Goal: Transaction & Acquisition: Purchase product/service

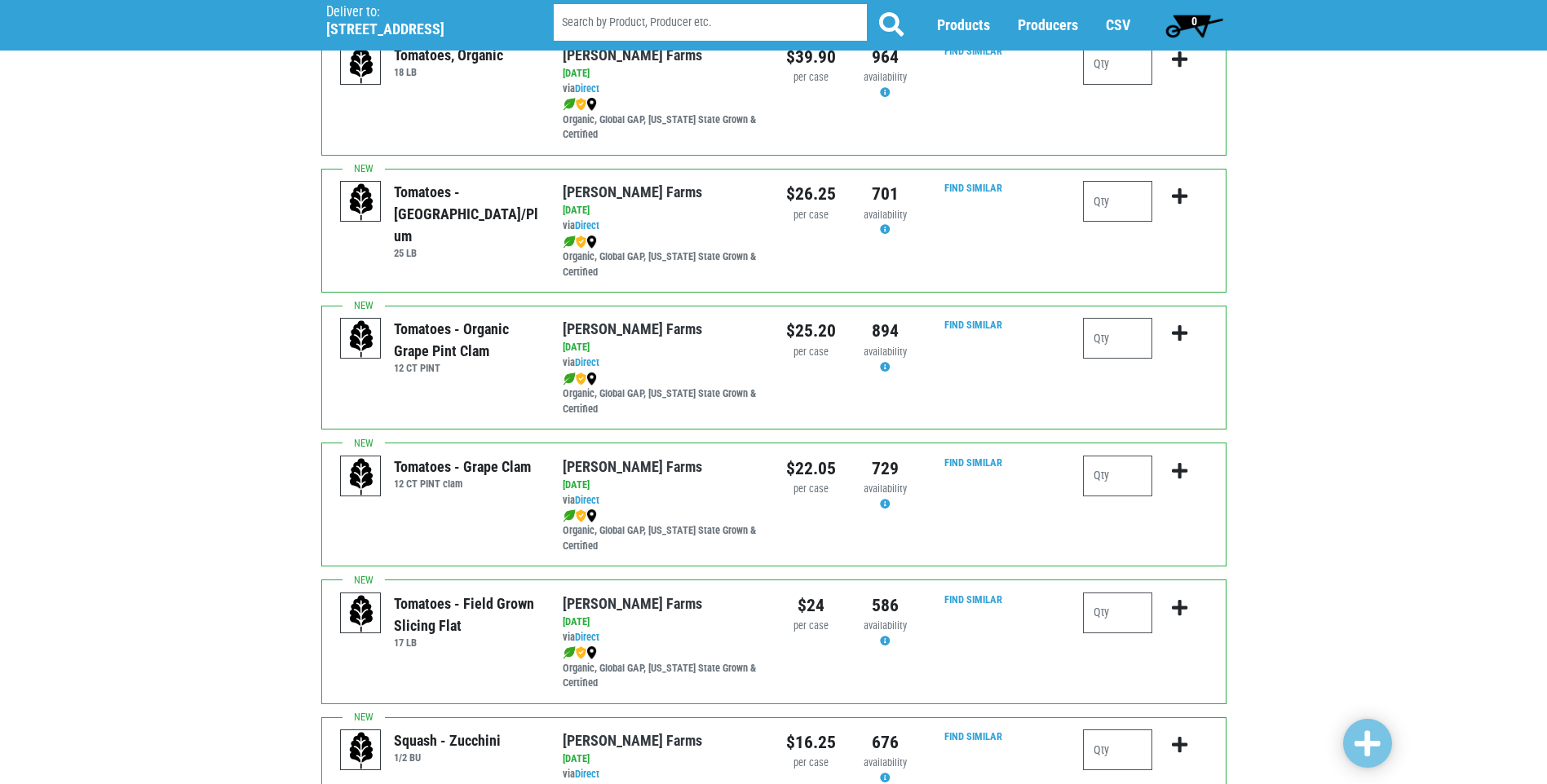
drag, startPoint x: 434, startPoint y: 481, endPoint x: 407, endPoint y: 469, distance: 29.5
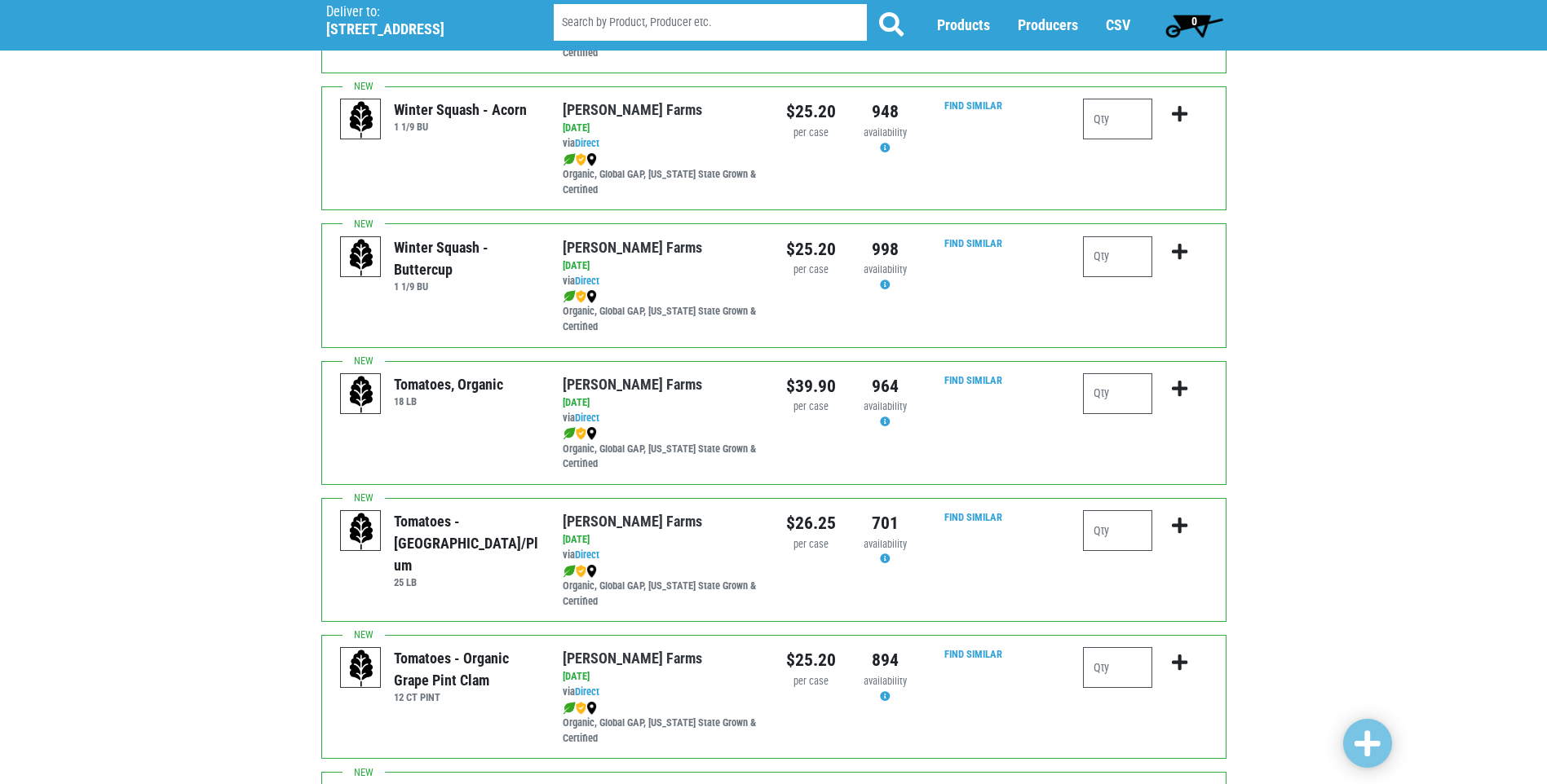
scroll to position [489, 0]
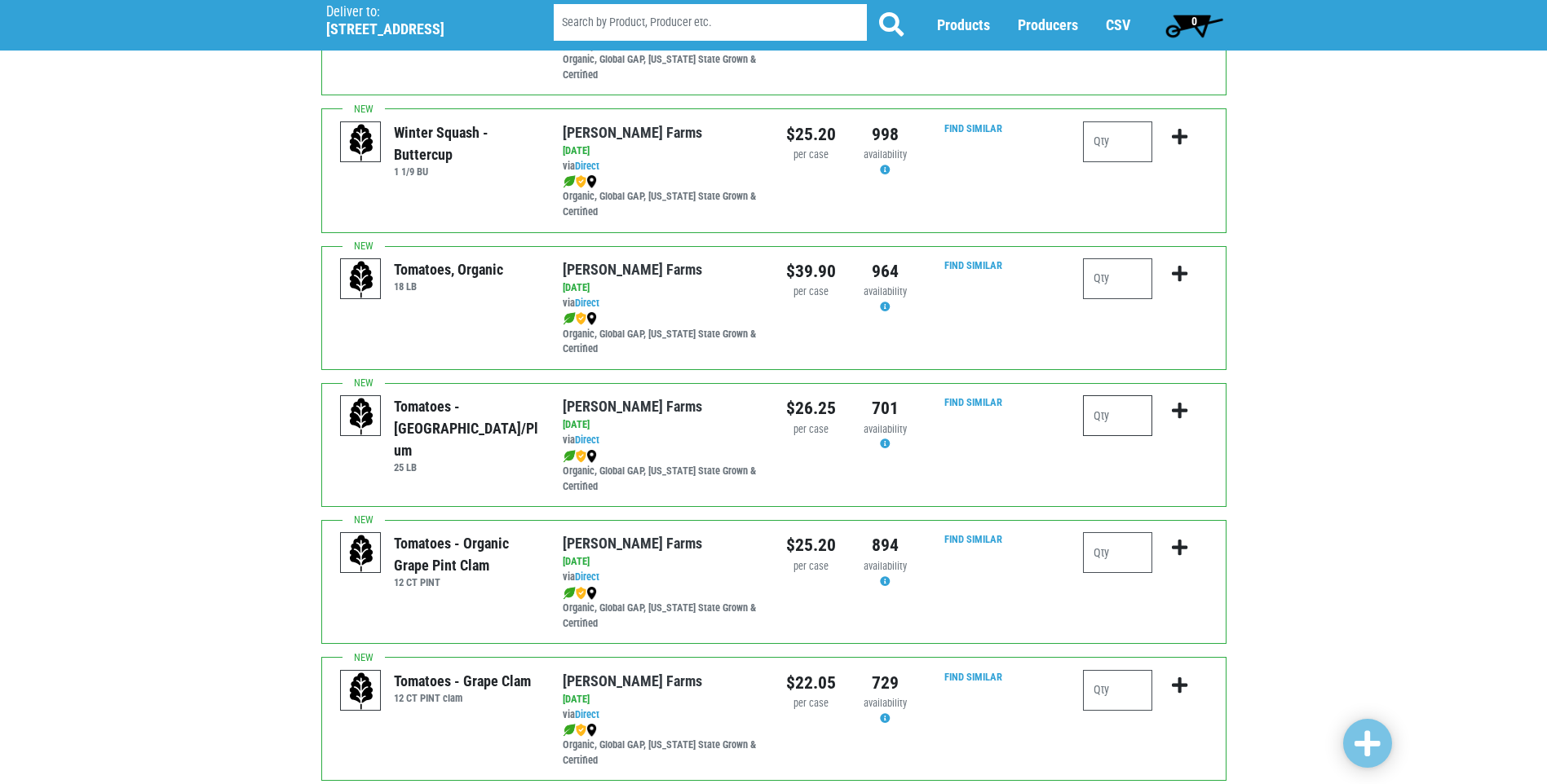
click at [1102, 416] on input "number" at bounding box center [1117, 415] width 69 height 41
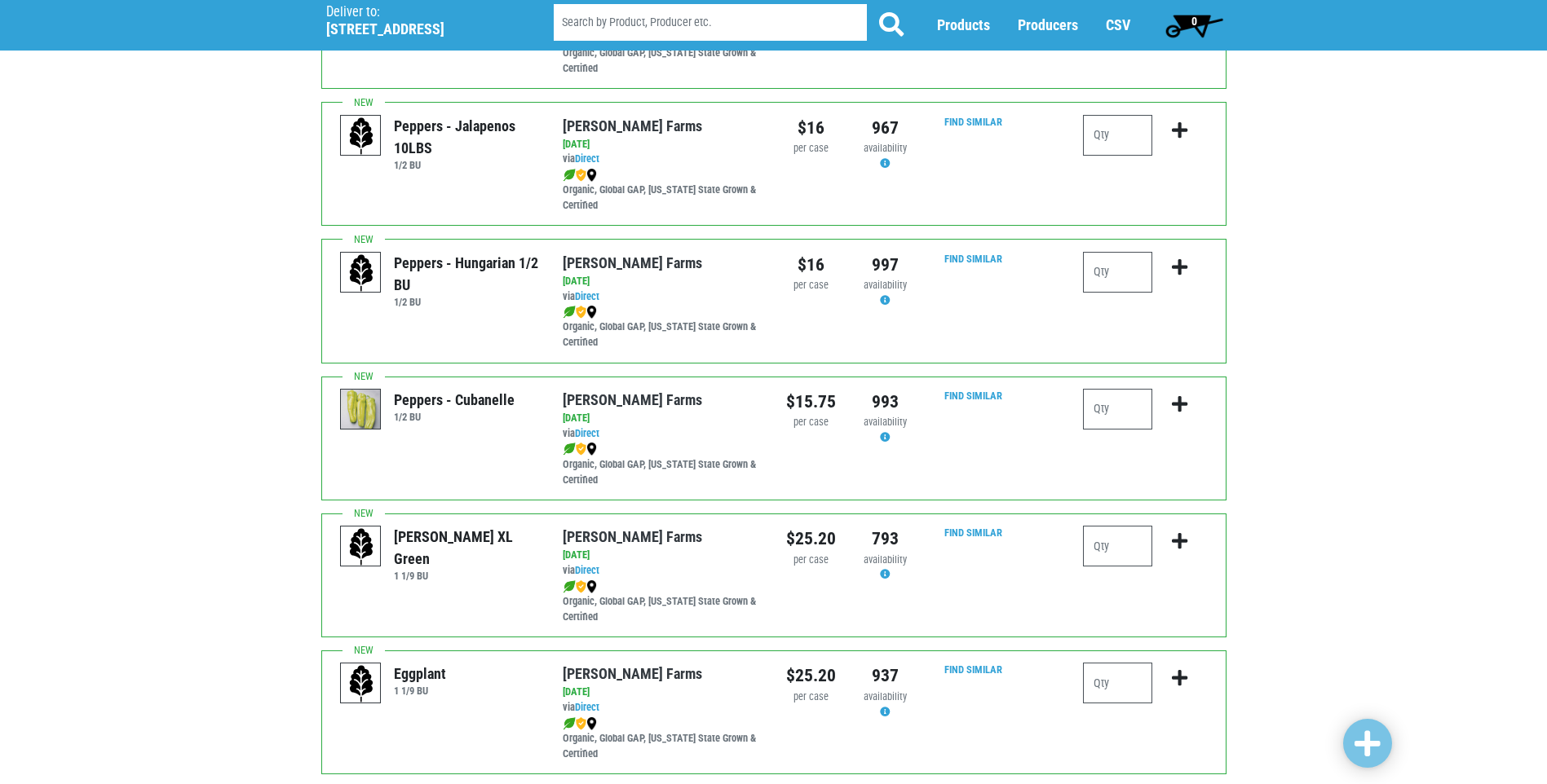
scroll to position [2235, 0]
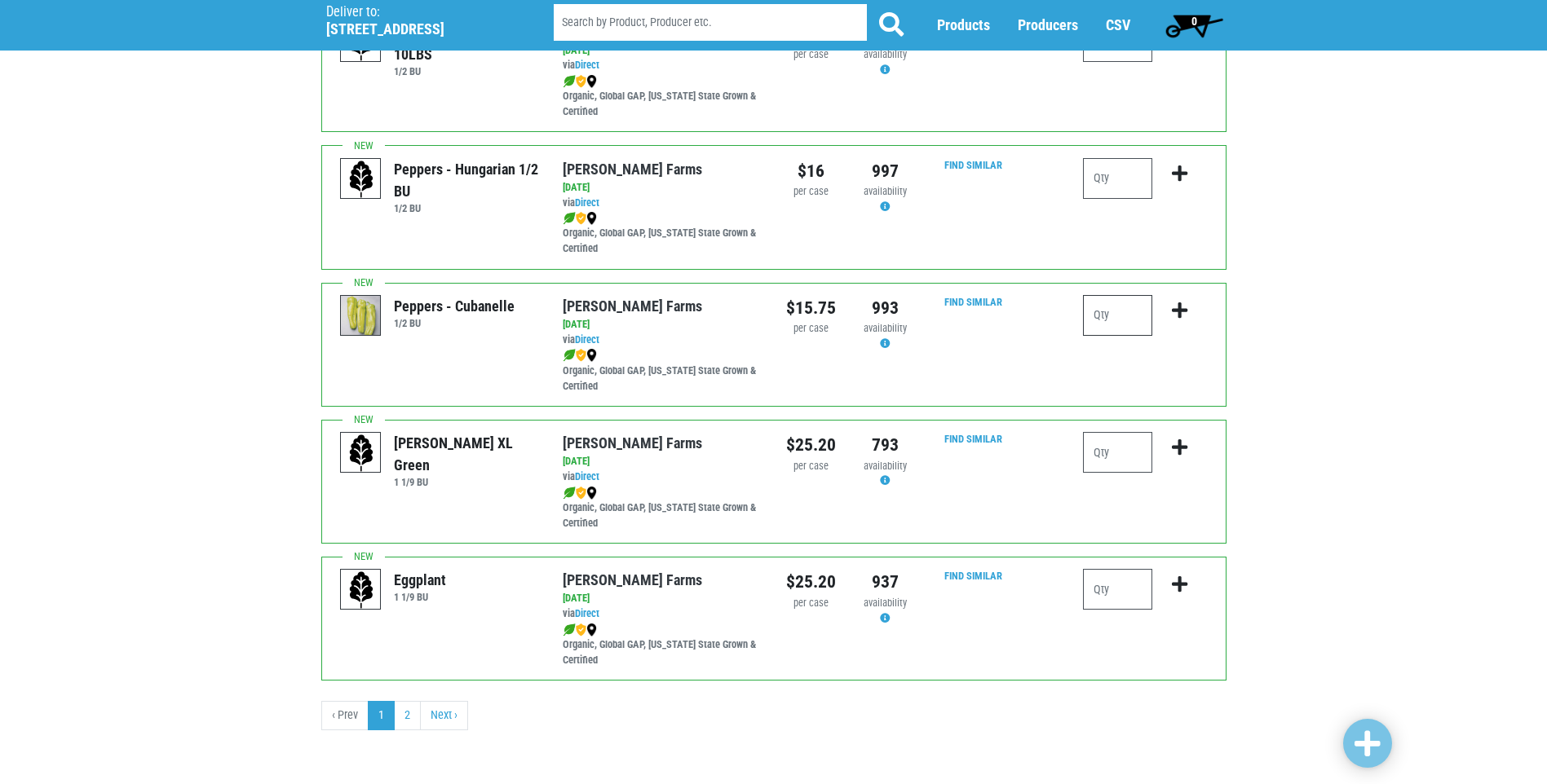
click at [1106, 320] on input "number" at bounding box center [1117, 315] width 69 height 41
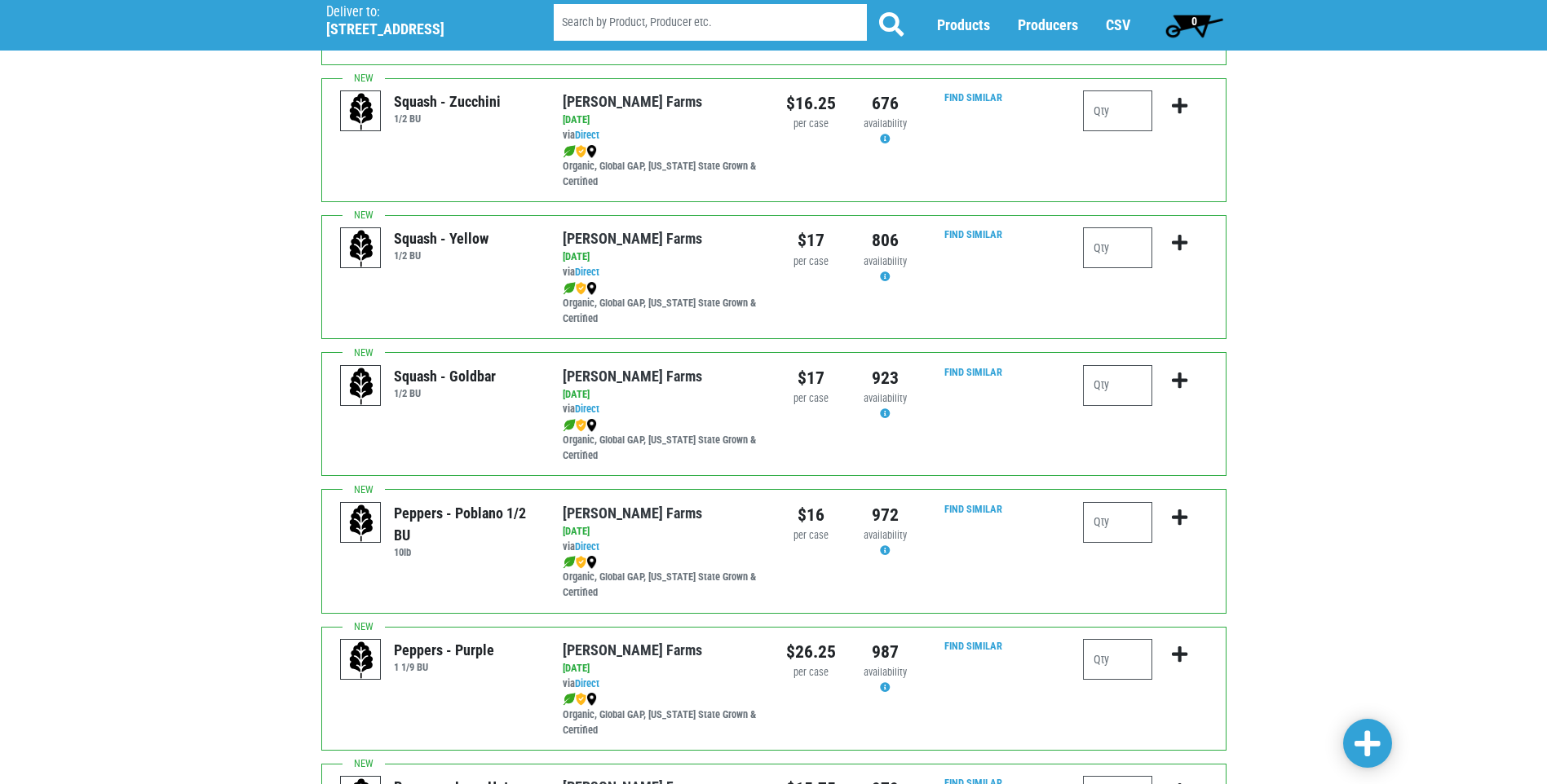
scroll to position [1338, 0]
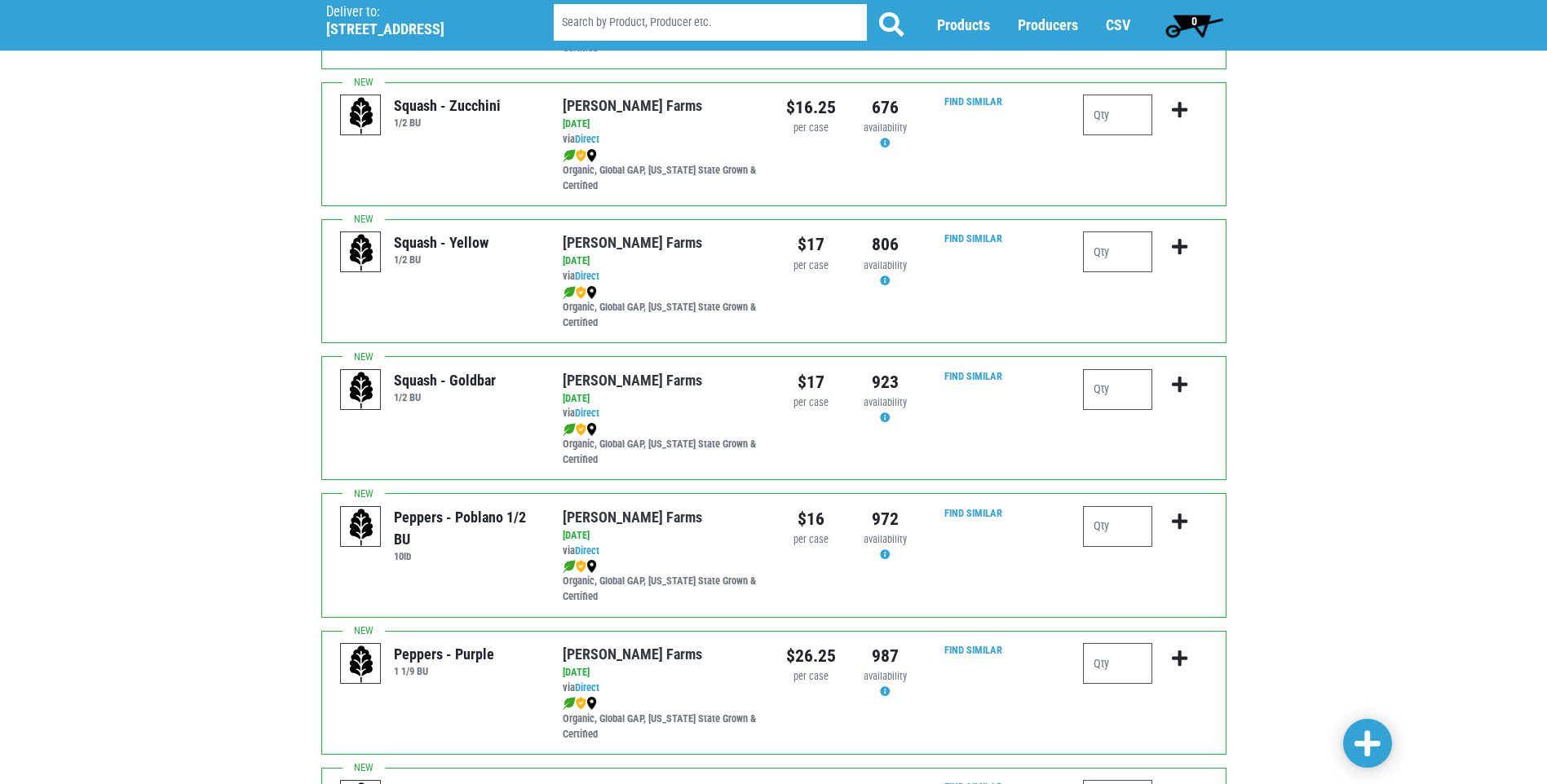
type input "1"
click at [1109, 125] on input "number" at bounding box center [1117, 115] width 69 height 41
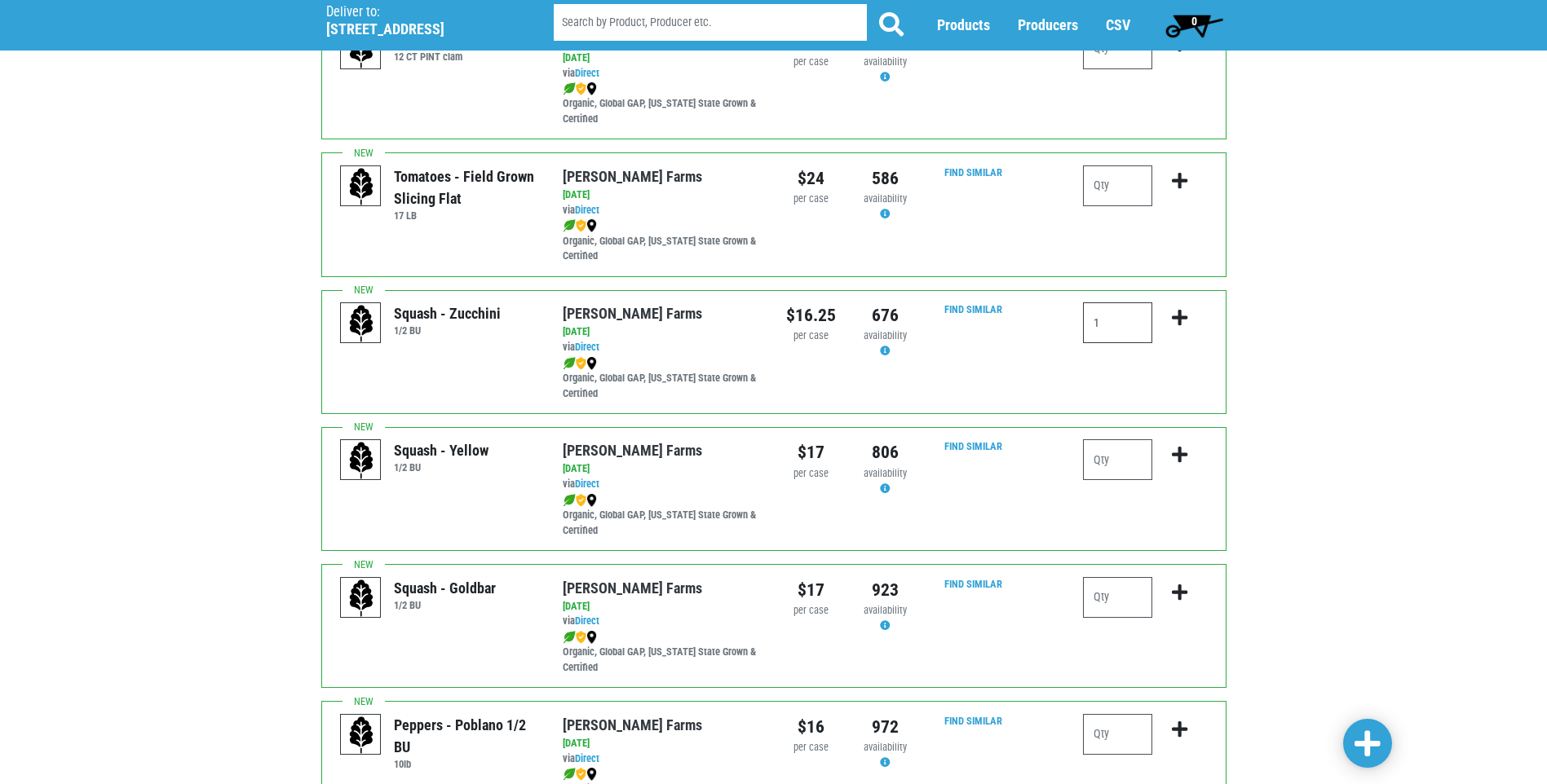
scroll to position [1012, 0]
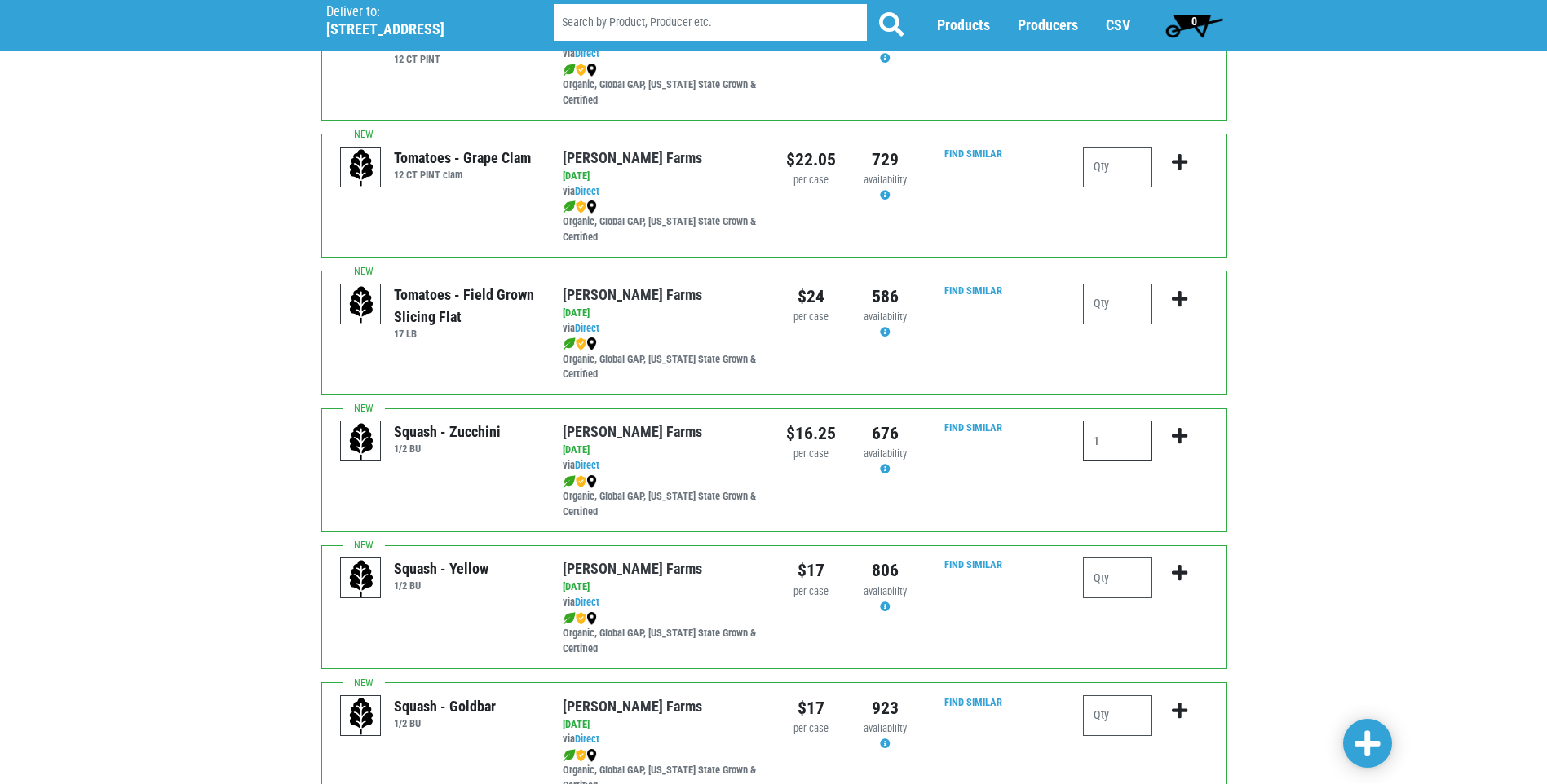
type input "1"
click at [1124, 292] on input "number" at bounding box center [1117, 304] width 69 height 41
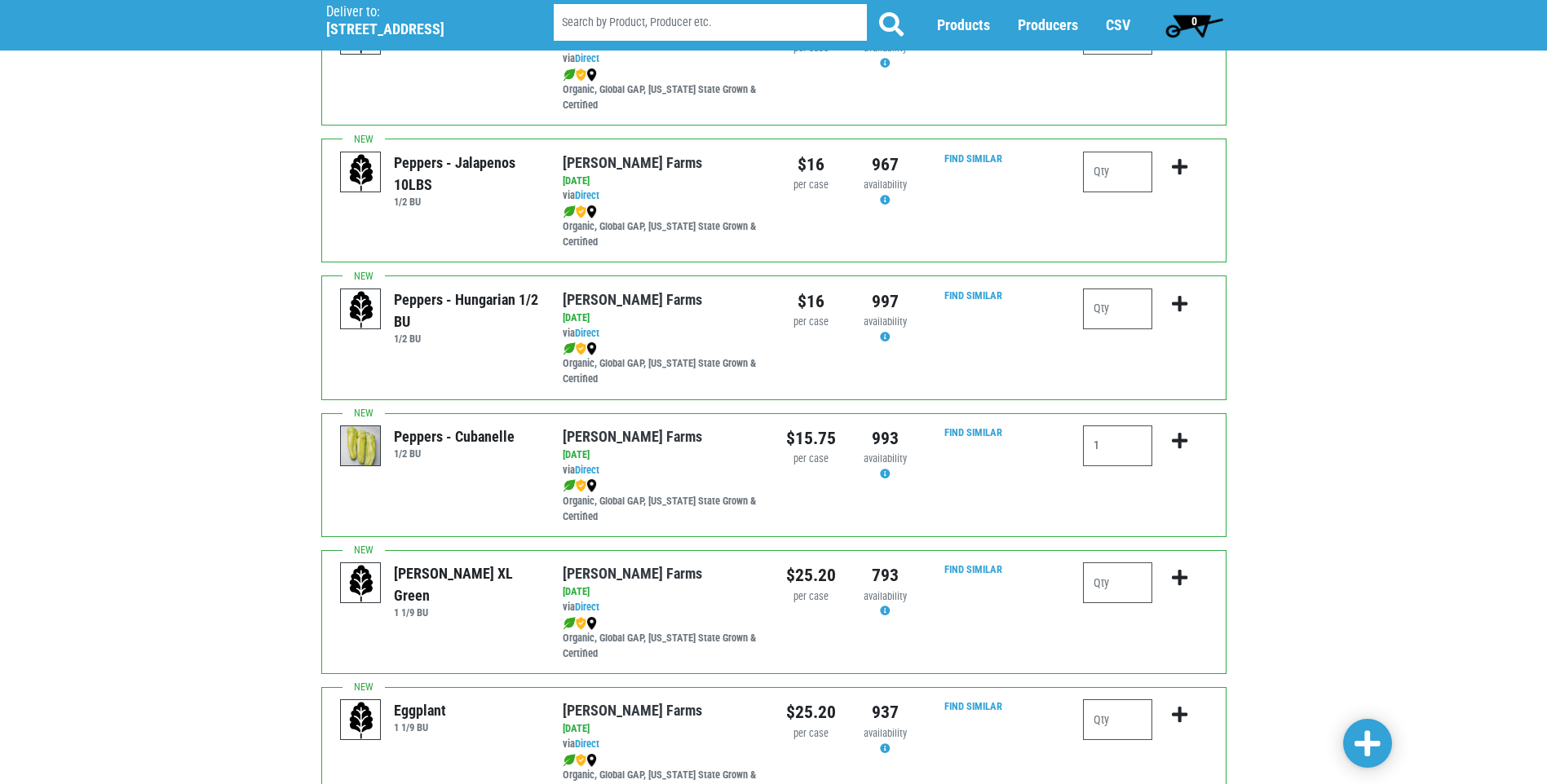
scroll to position [2235, 0]
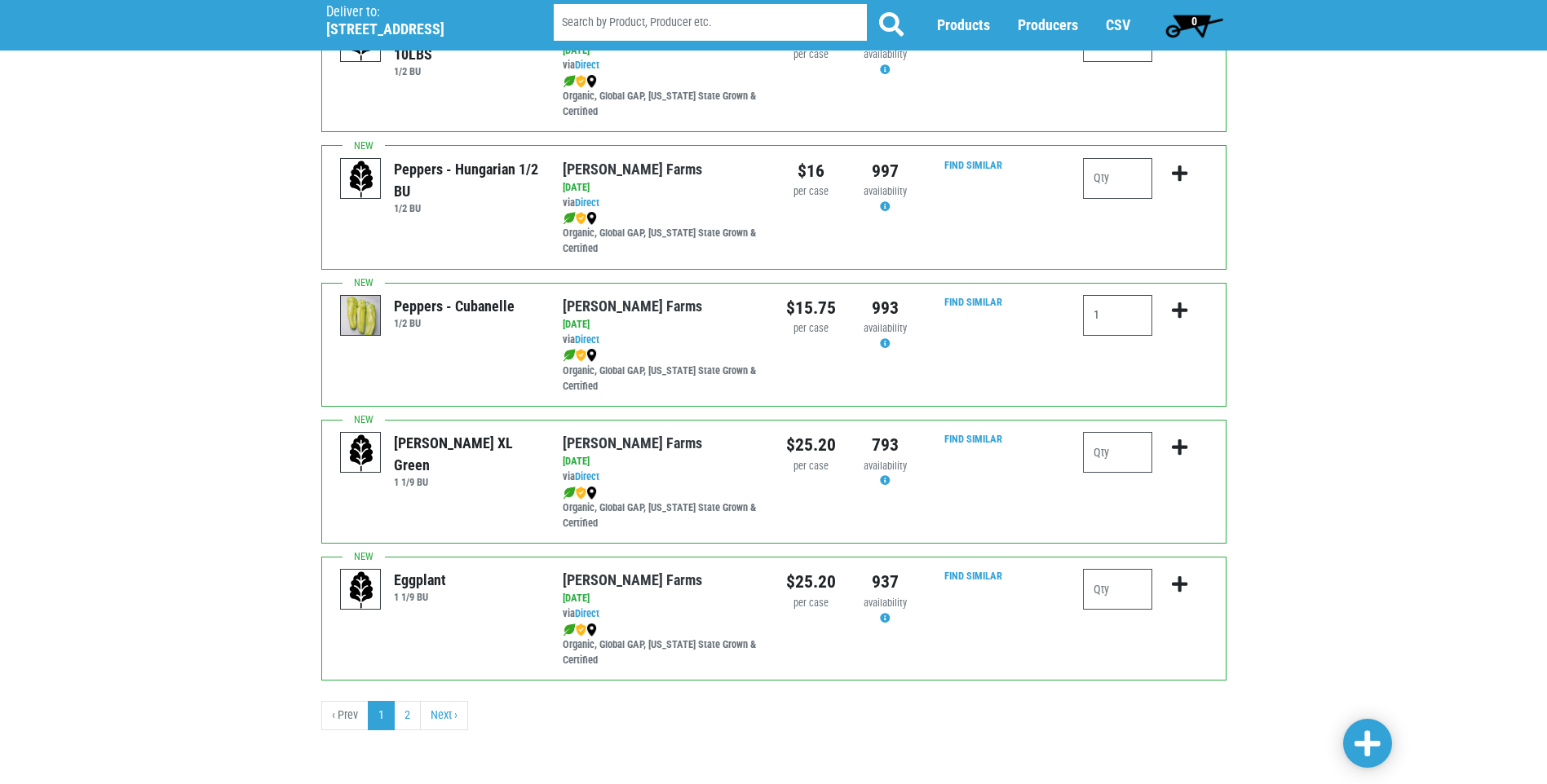
type input "2"
click at [1357, 744] on span at bounding box center [1367, 743] width 26 height 29
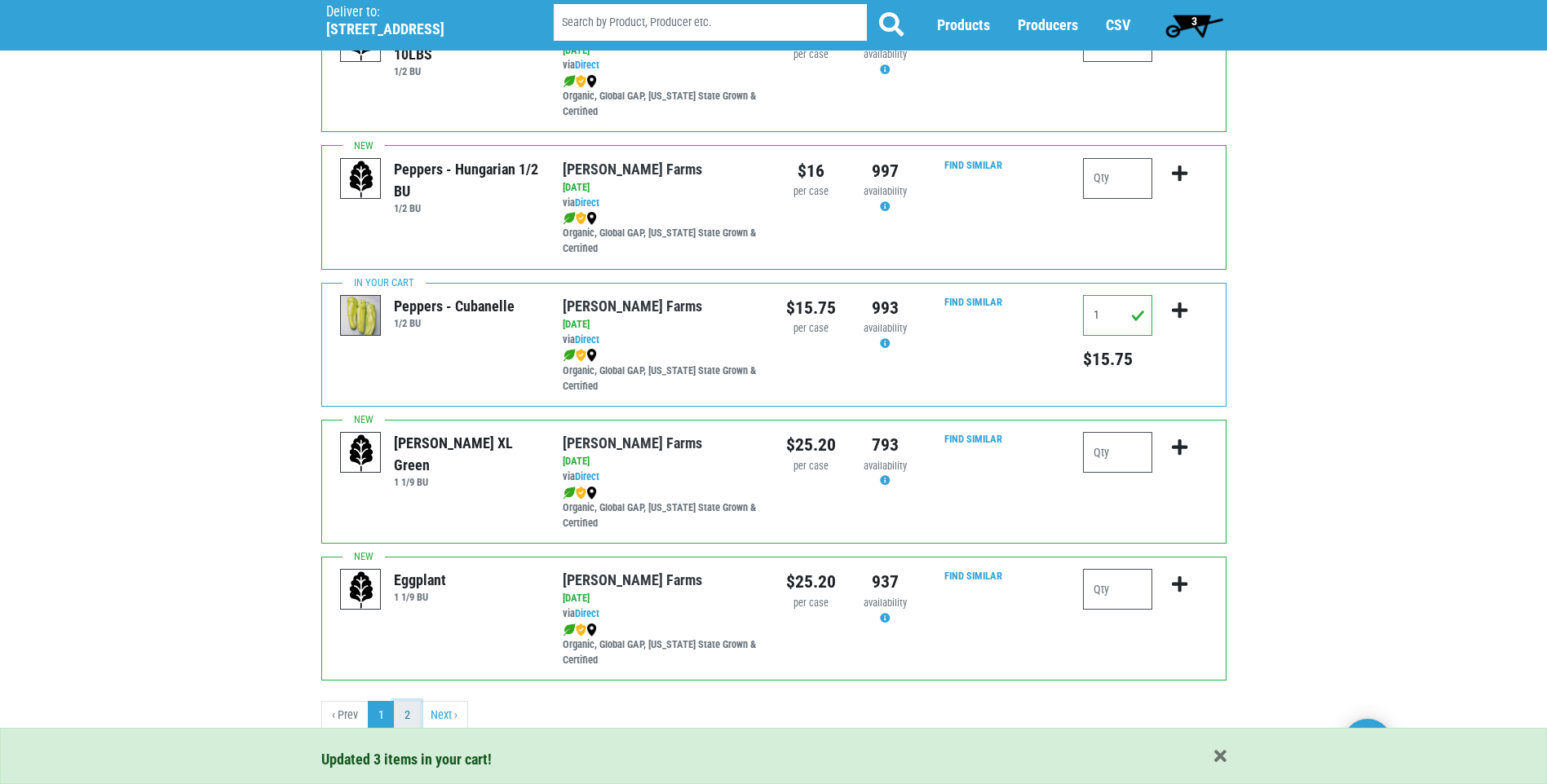
click at [407, 722] on link "2" at bounding box center [407, 715] width 27 height 29
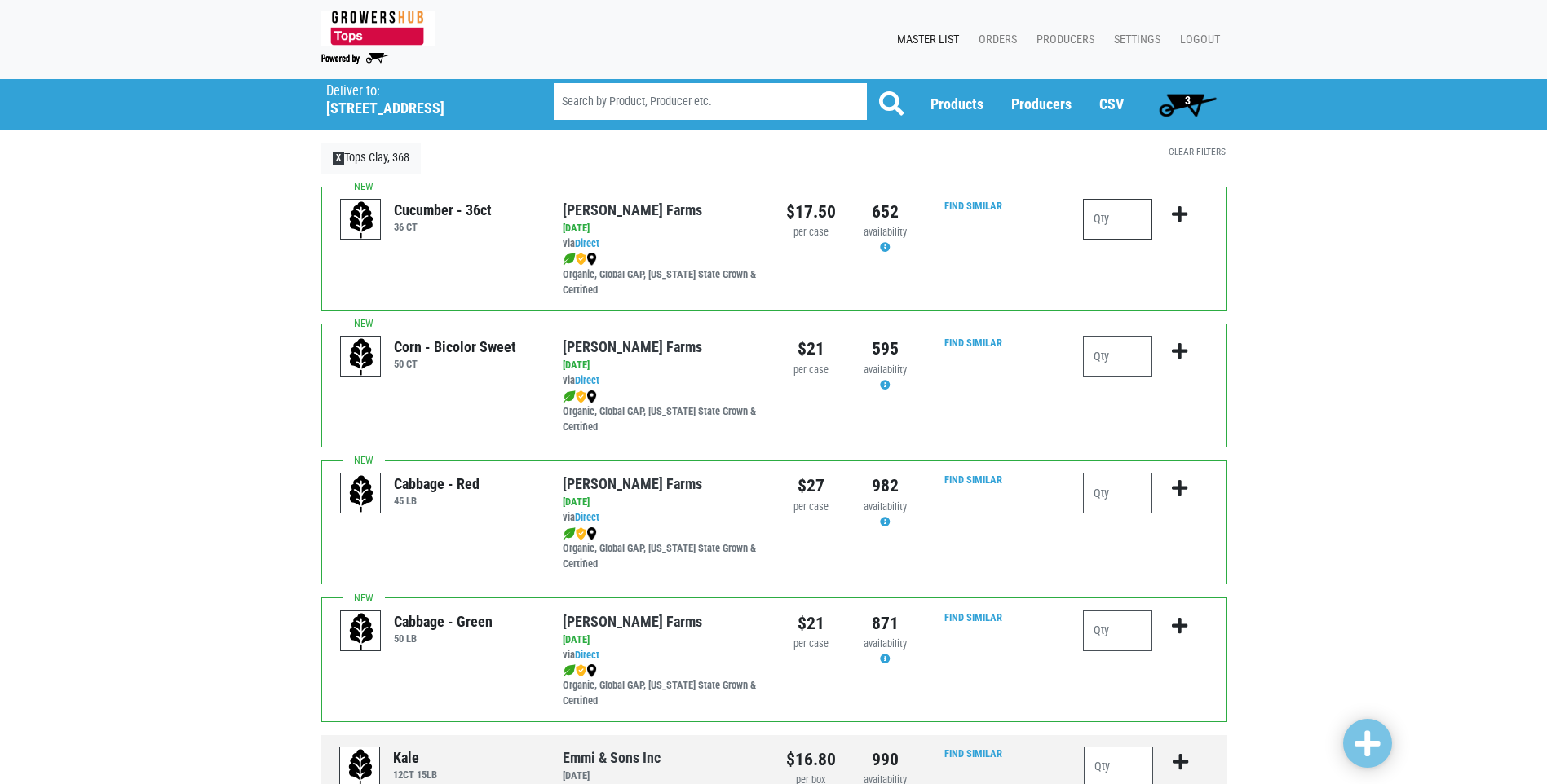
click at [1109, 223] on input "number" at bounding box center [1117, 219] width 69 height 41
type input "4"
type input "3"
click at [1095, 346] on input "number" at bounding box center [1117, 355] width 69 height 41
type input "6"
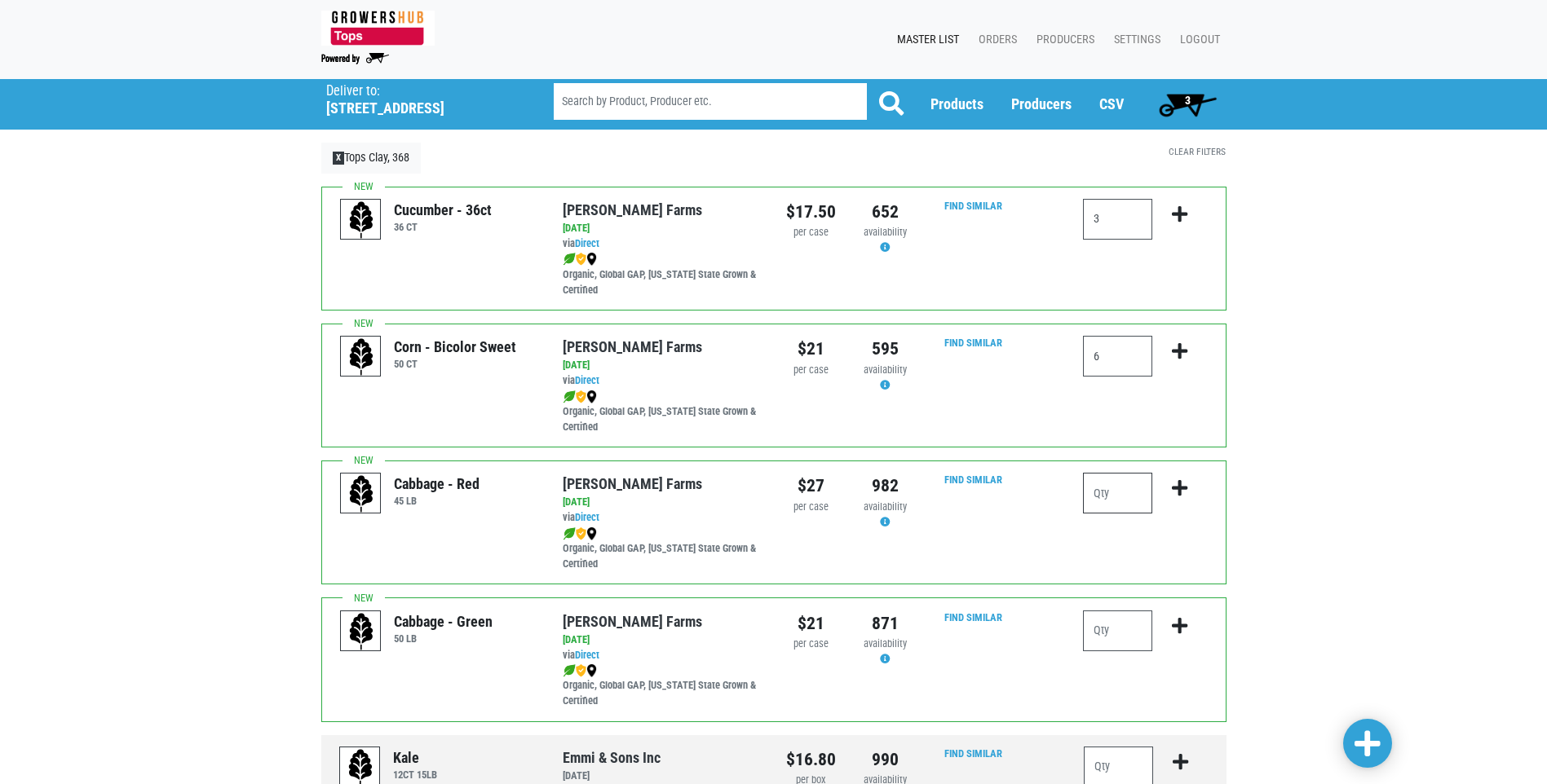
click at [1094, 493] on input "number" at bounding box center [1117, 493] width 69 height 41
click at [1380, 738] on span at bounding box center [1367, 743] width 26 height 29
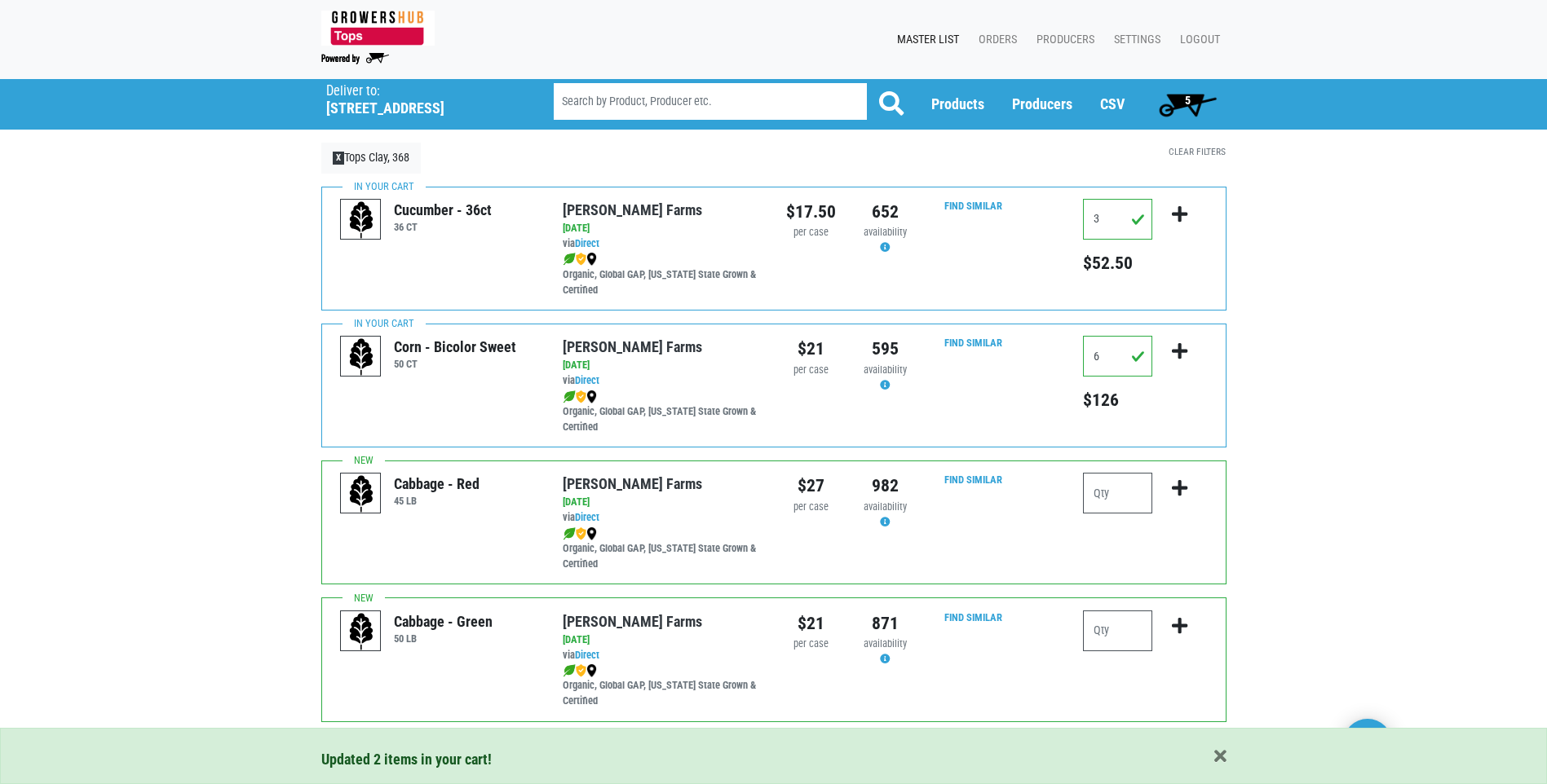
click at [1198, 102] on span "5" at bounding box center [1187, 104] width 72 height 32
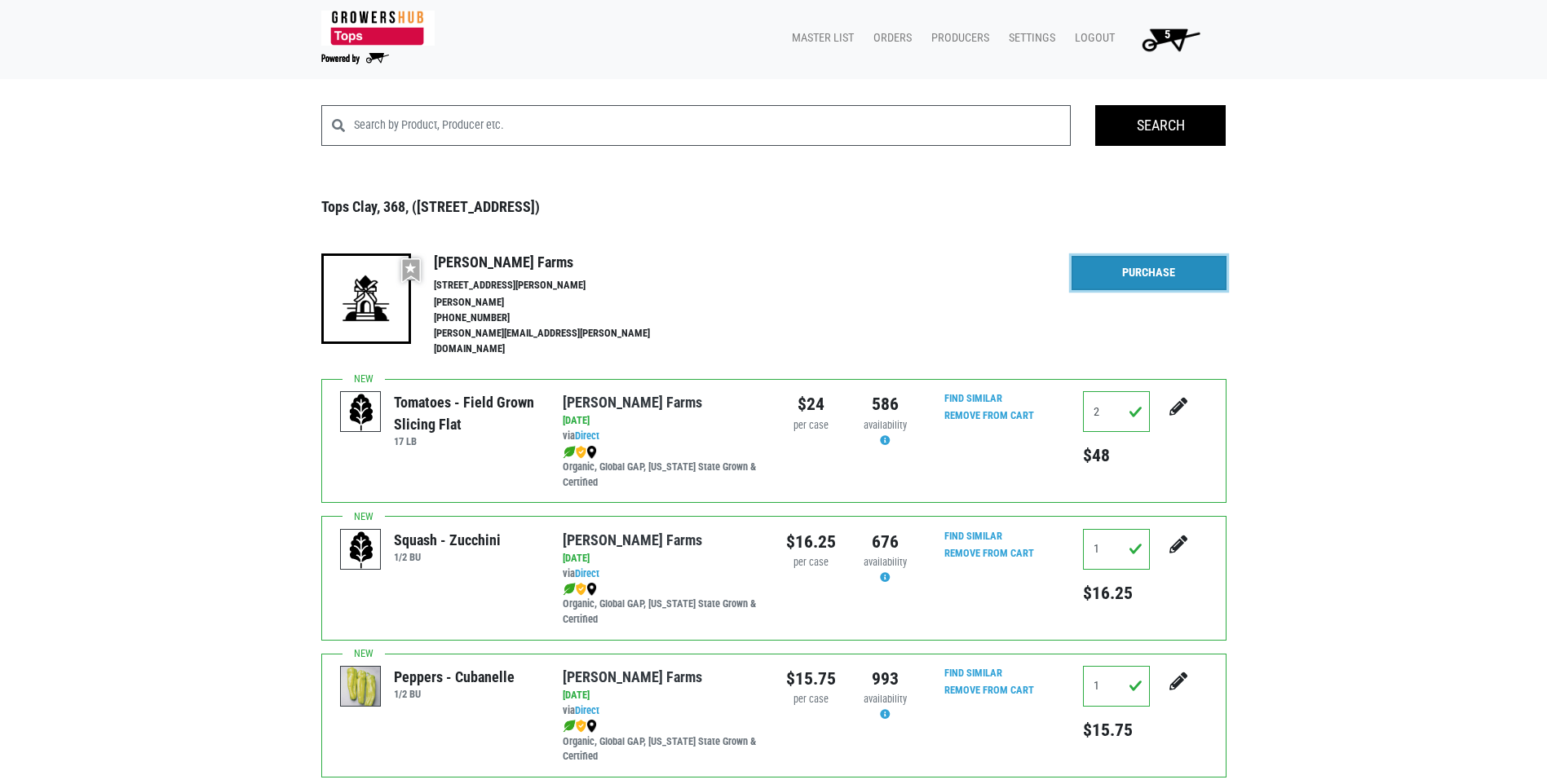
click at [1142, 287] on link "Purchase" at bounding box center [1149, 272] width 155 height 34
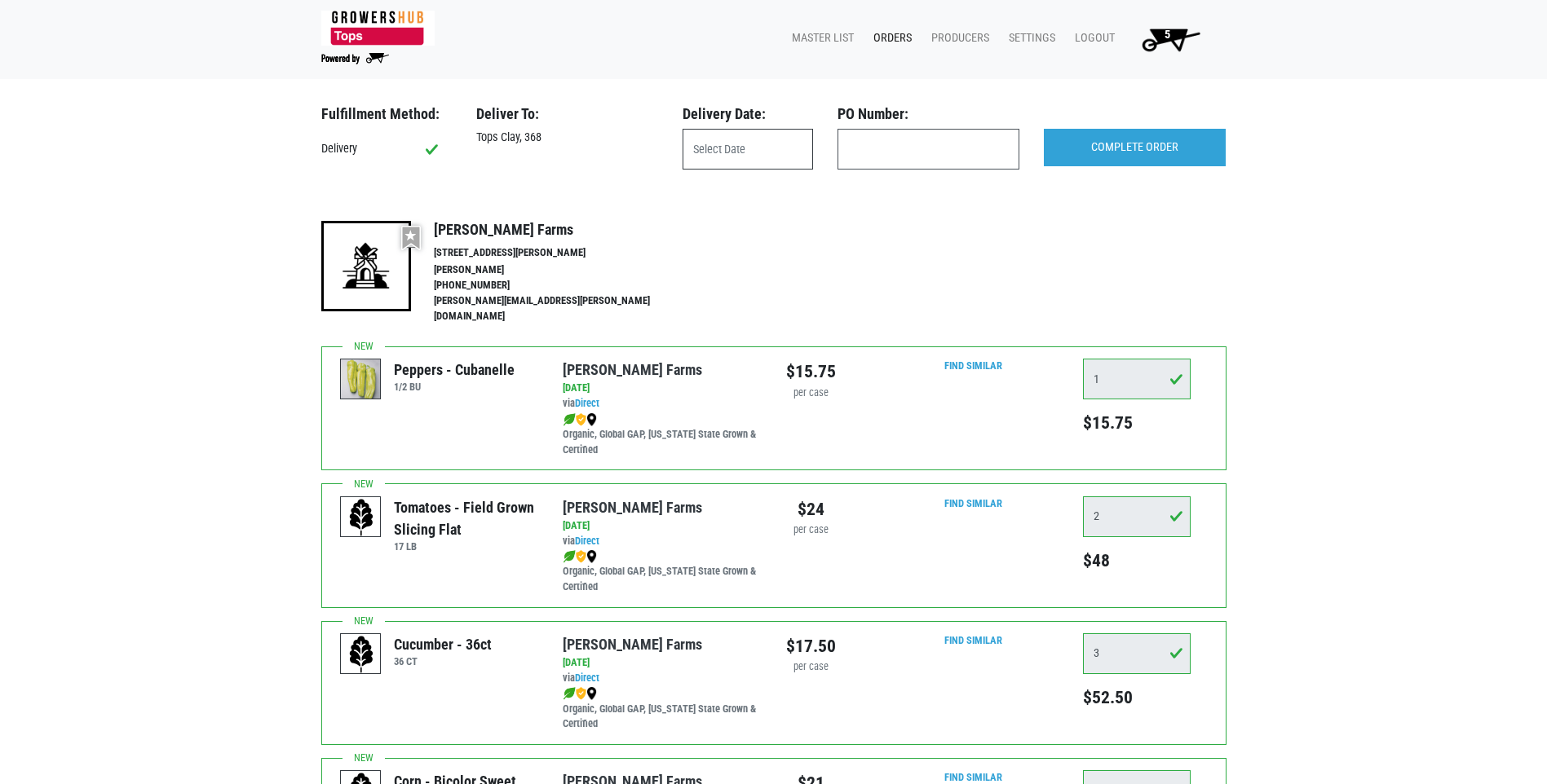
click at [750, 138] on input "text" at bounding box center [748, 149] width 131 height 41
click at [839, 366] on span "28" at bounding box center [844, 365] width 32 height 32
type input "[DATE]"
click at [1172, 137] on input "COMPLETE ORDER" at bounding box center [1134, 147] width 182 height 37
